Goal: Navigation & Orientation: Find specific page/section

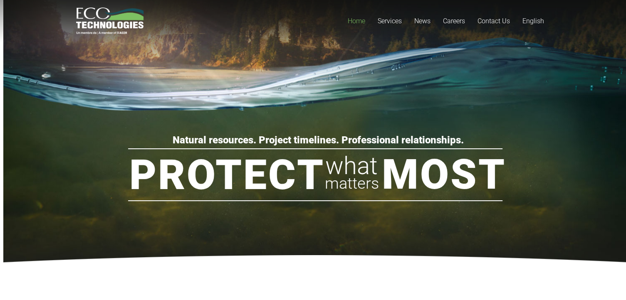
click at [356, 23] on span "Home" at bounding box center [356, 21] width 17 height 8
click at [422, 18] on span "News" at bounding box center [422, 21] width 16 height 8
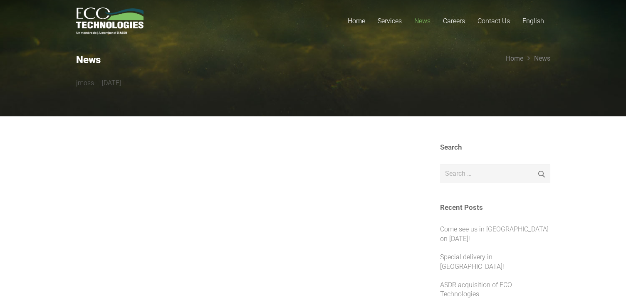
click at [113, 26] on img "logo_EcoTech_ASDR_RGB" at bounding box center [110, 20] width 68 height 27
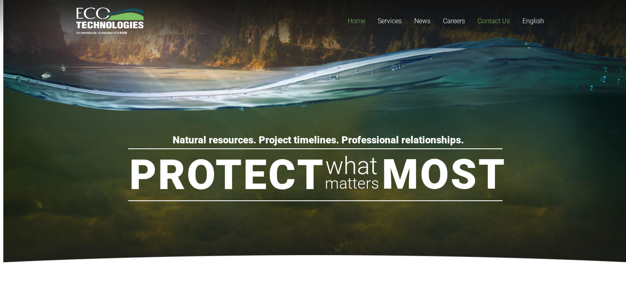
click at [497, 22] on span "Contact Us" at bounding box center [493, 21] width 32 height 8
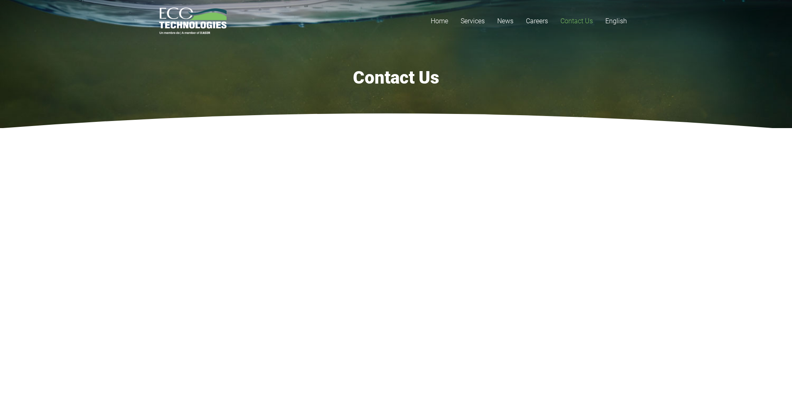
click at [199, 23] on img "logo_EcoTech_ASDR_RGB" at bounding box center [193, 20] width 68 height 27
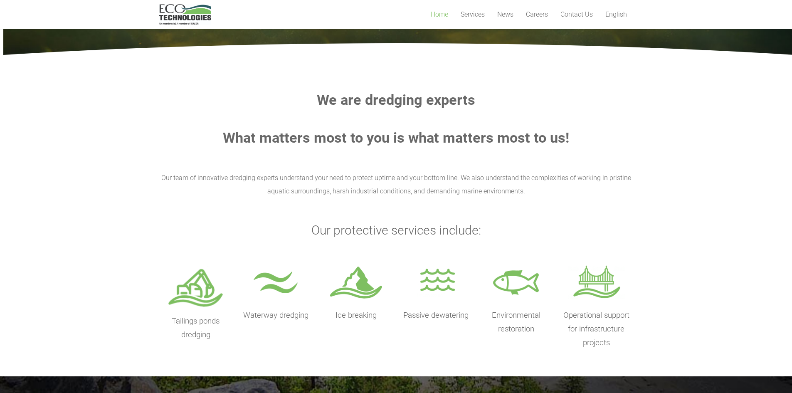
scroll to position [222, 0]
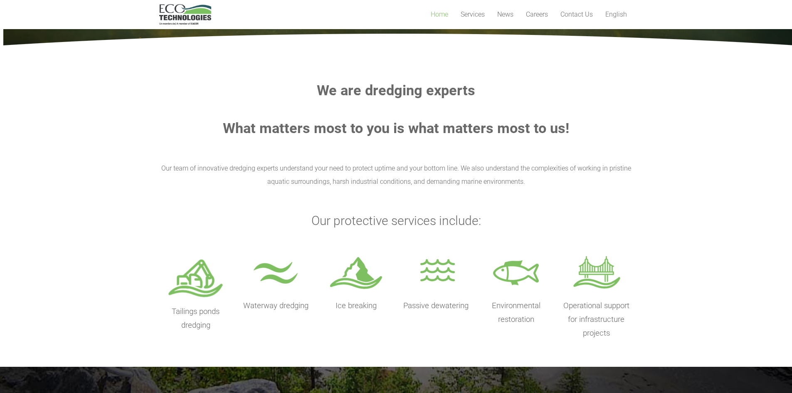
click at [298, 164] on p "Our team of innovative dredging experts understand your need to protect uptime …" at bounding box center [396, 175] width 474 height 27
click at [332, 184] on p "Our team of innovative dredging experts understand your need to protect uptime …" at bounding box center [396, 175] width 474 height 27
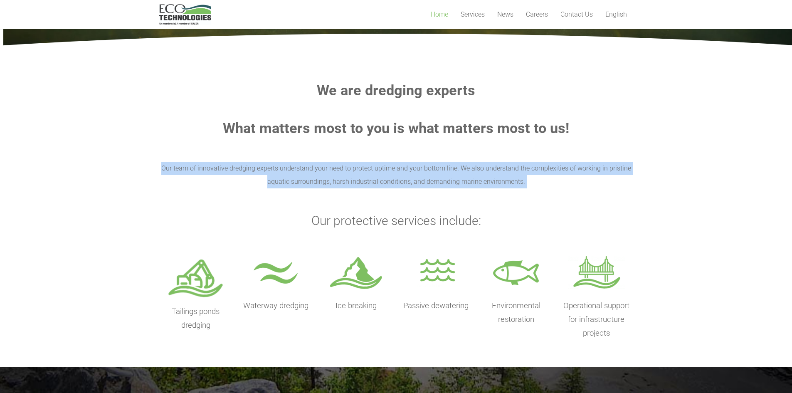
click at [332, 184] on p "Our team of innovative dredging experts understand your need to protect uptime …" at bounding box center [396, 175] width 474 height 27
click at [332, 185] on p "Our team of innovative dredging experts understand your need to protect uptime …" at bounding box center [396, 175] width 474 height 27
click at [543, 185] on p "Our team of innovative dredging experts understand your need to protect uptime …" at bounding box center [396, 175] width 474 height 27
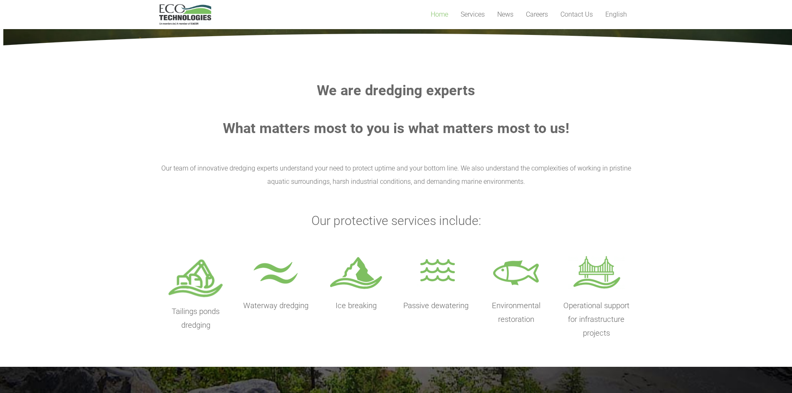
click at [530, 181] on p "Our team of innovative dredging experts understand your need to protect uptime …" at bounding box center [396, 175] width 474 height 27
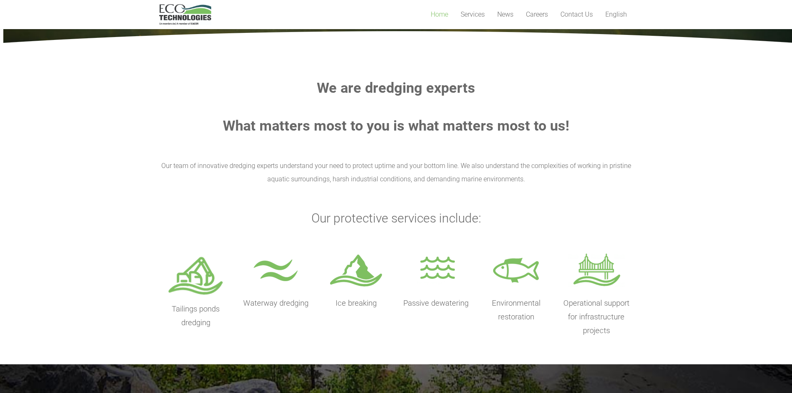
scroll to position [208, 0]
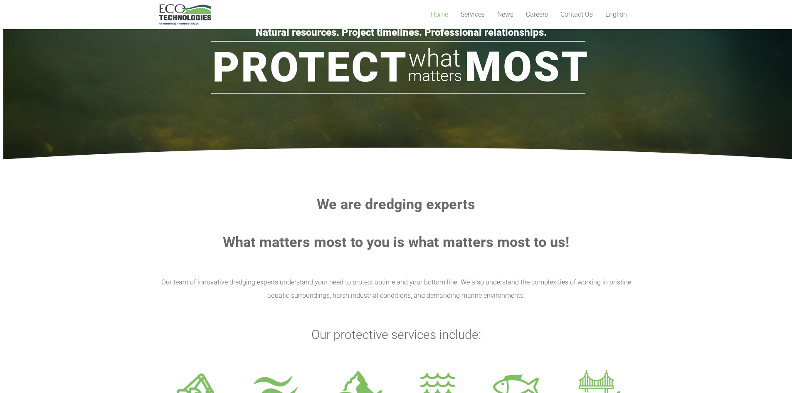
scroll to position [222, 0]
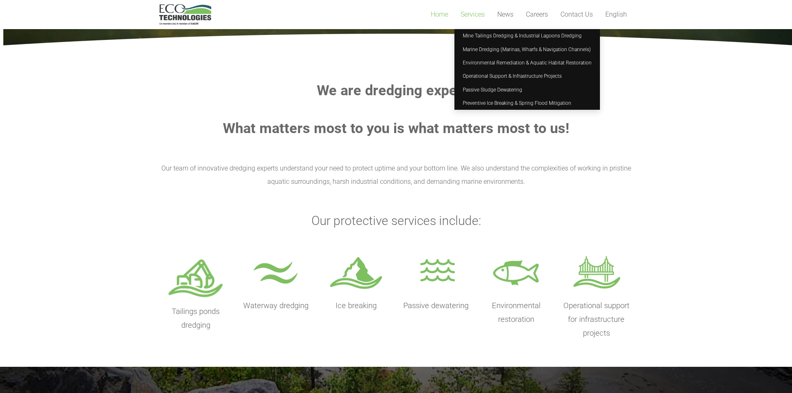
click at [469, 16] on span "Services" at bounding box center [473, 14] width 24 height 8
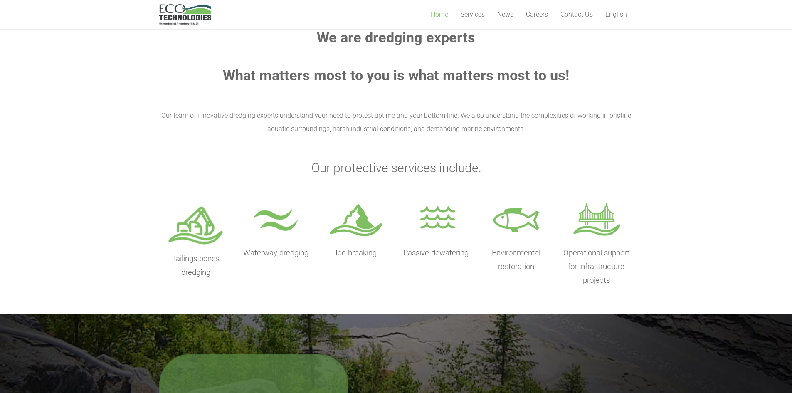
scroll to position [277, 0]
